Goal: Information Seeking & Learning: Learn about a topic

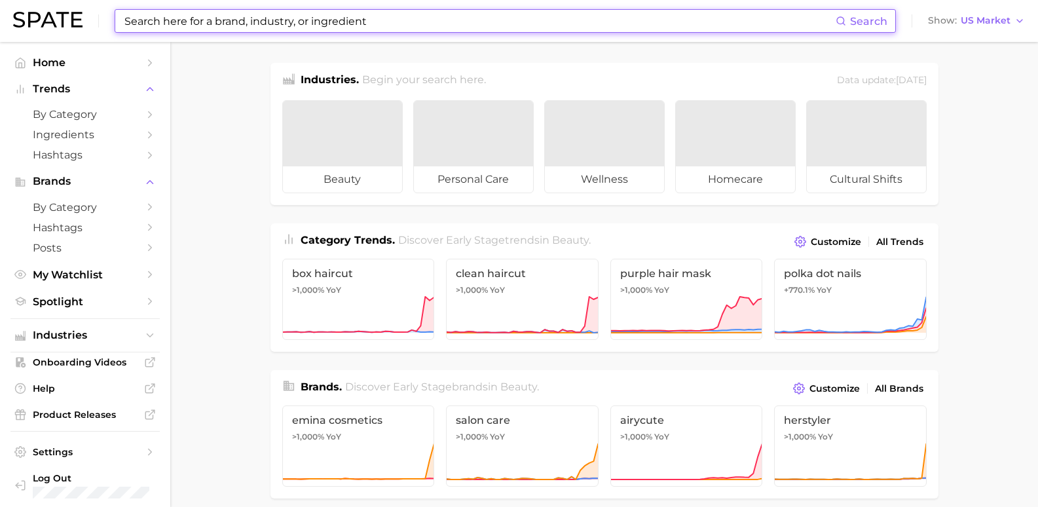
click at [208, 18] on input at bounding box center [479, 21] width 713 height 22
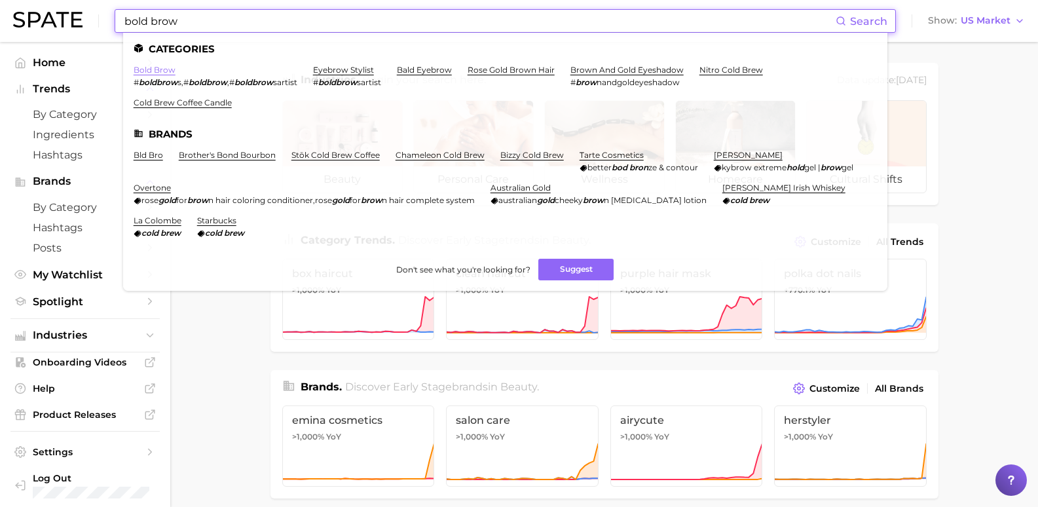
type input "bold brow"
click at [165, 72] on link "bold brow" at bounding box center [155, 70] width 42 height 10
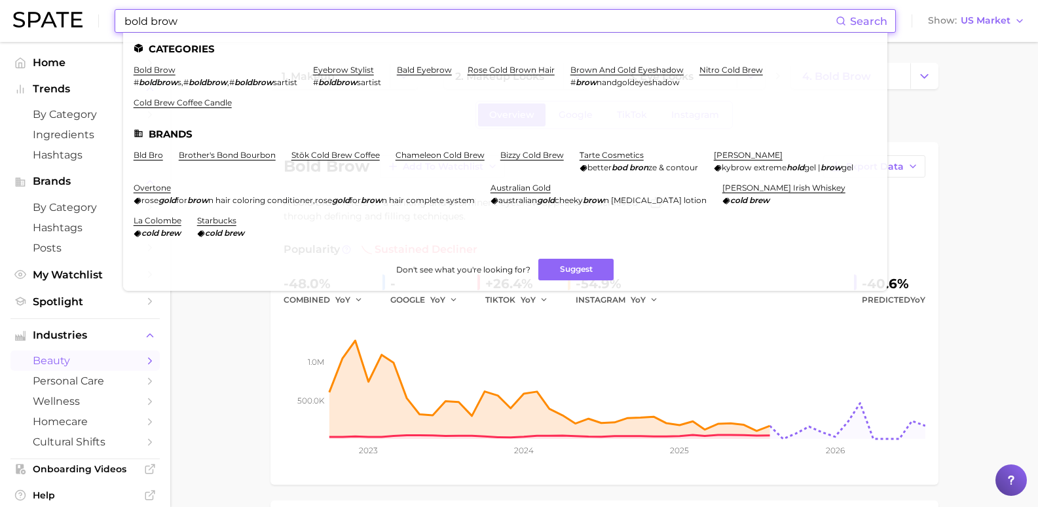
drag, startPoint x: 200, startPoint y: 18, endPoint x: 71, endPoint y: 22, distance: 128.4
click at [71, 22] on div "bold brow Search Categories bold brow # boldbrow s , # boldbrow , # boldbrow sa…" at bounding box center [519, 21] width 1012 height 42
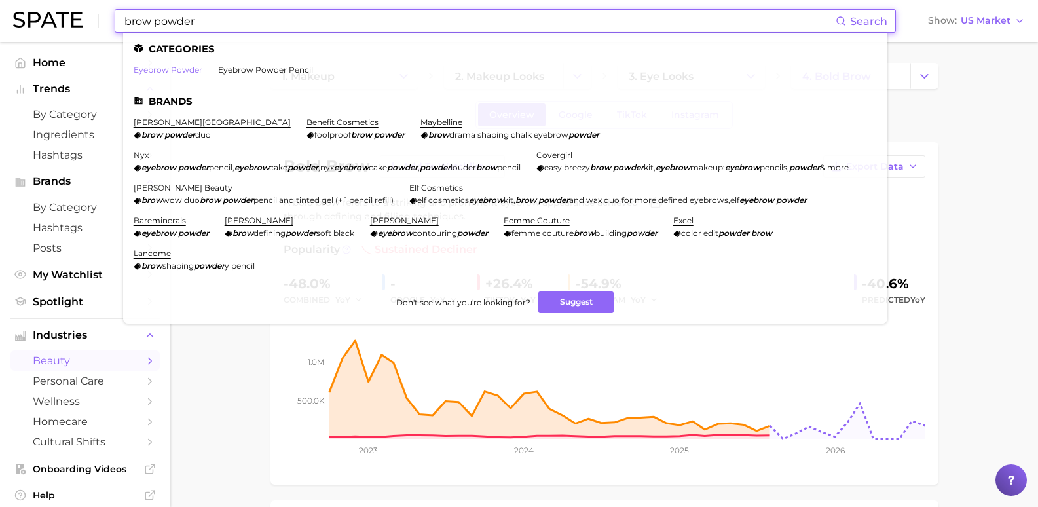
click at [181, 71] on link "eyebrow powder" at bounding box center [168, 70] width 69 height 10
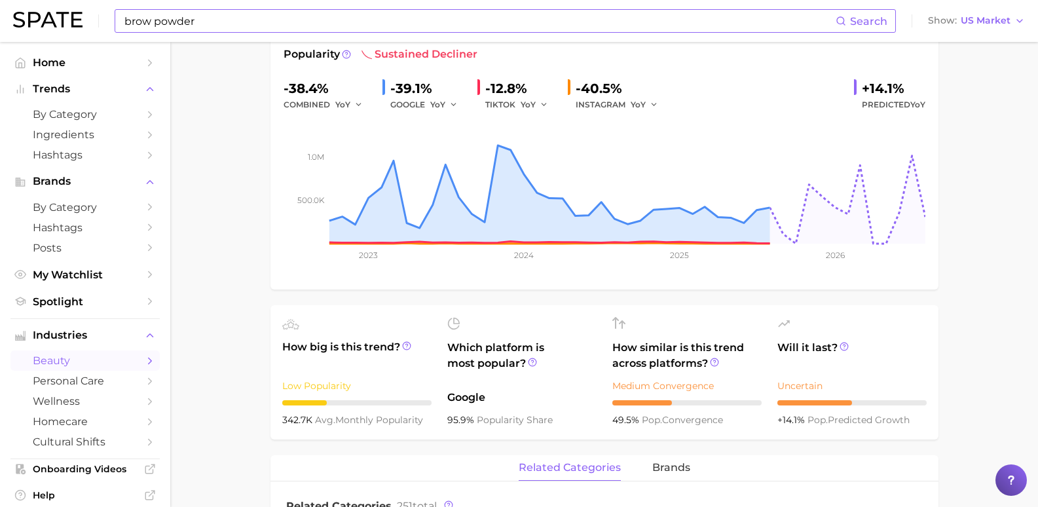
scroll to position [196, 0]
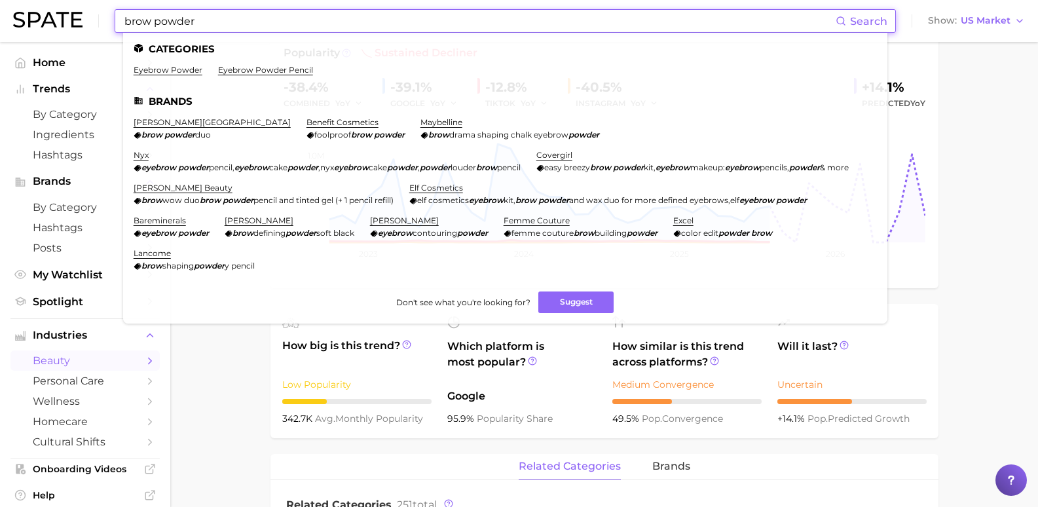
drag, startPoint x: 202, startPoint y: 25, endPoint x: 70, endPoint y: 24, distance: 131.7
click at [70, 24] on div "brow powder Search Categories eyebrow powder eyebrow powder pencil Brands [PERS…" at bounding box center [519, 21] width 1012 height 42
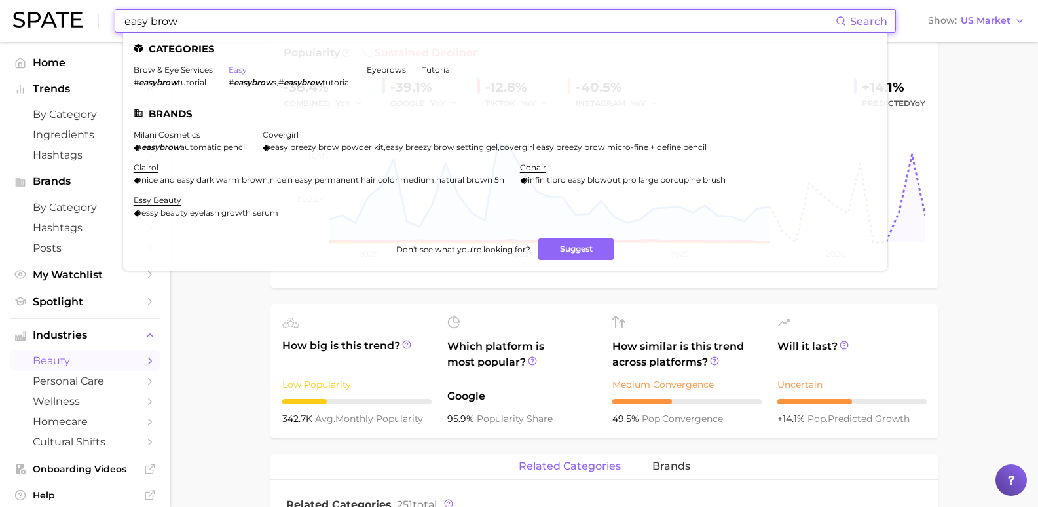
type input "easy brow"
click at [232, 69] on link "easy" at bounding box center [238, 70] width 18 height 10
